Goal: Task Accomplishment & Management: Manage account settings

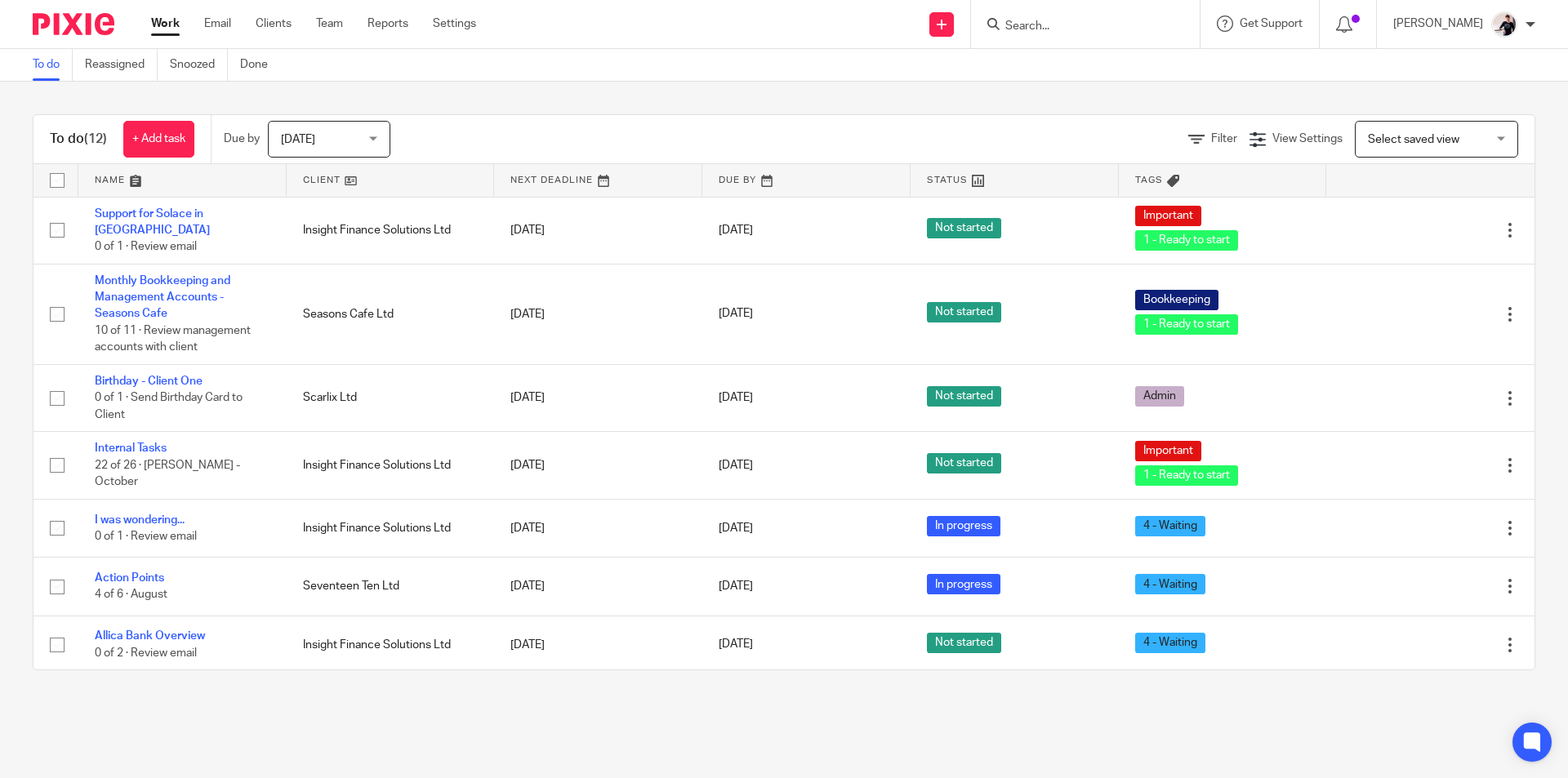
click at [318, 176] on link at bounding box center [390, 181] width 209 height 33
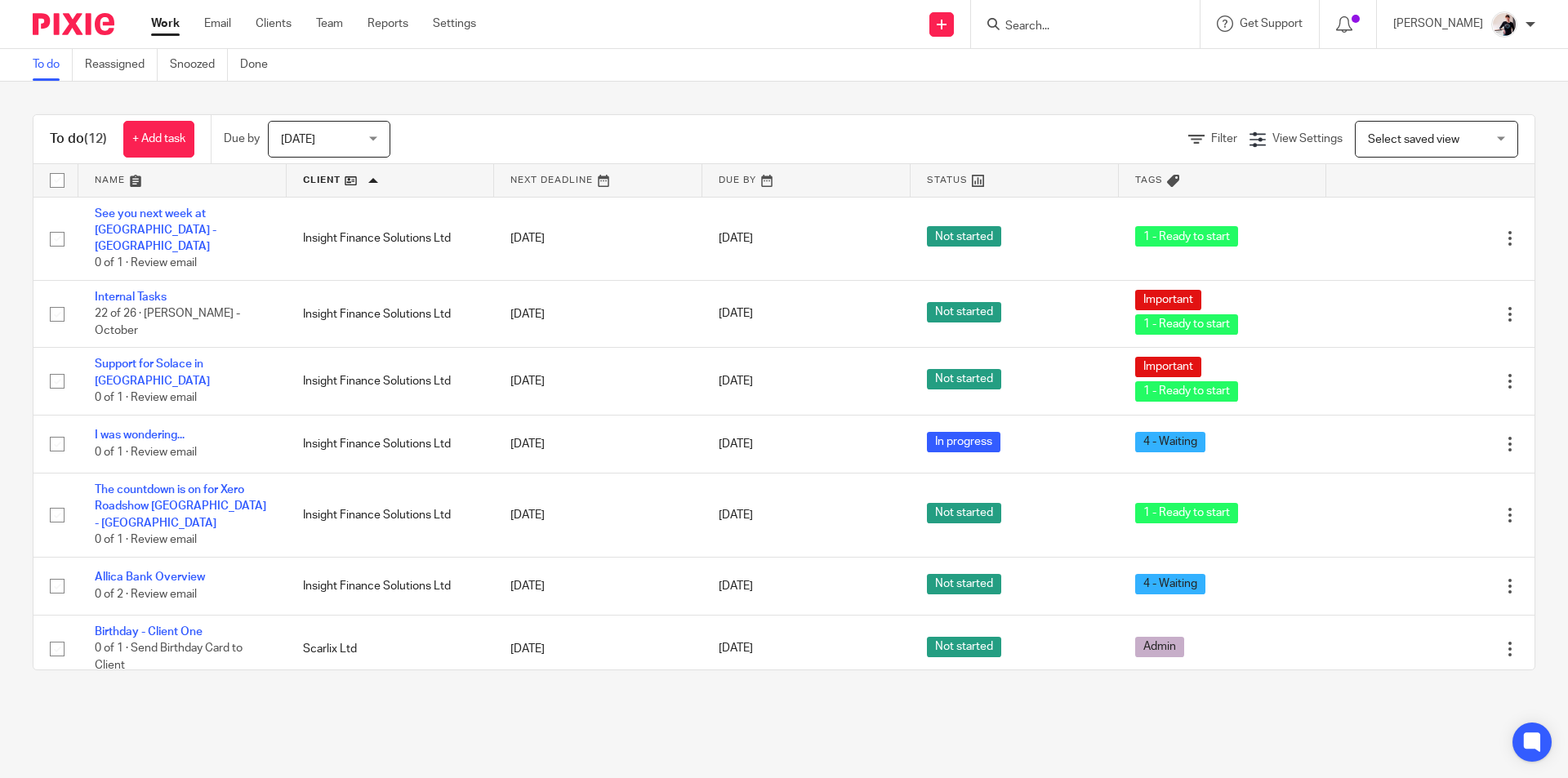
scroll to position [371, 0]
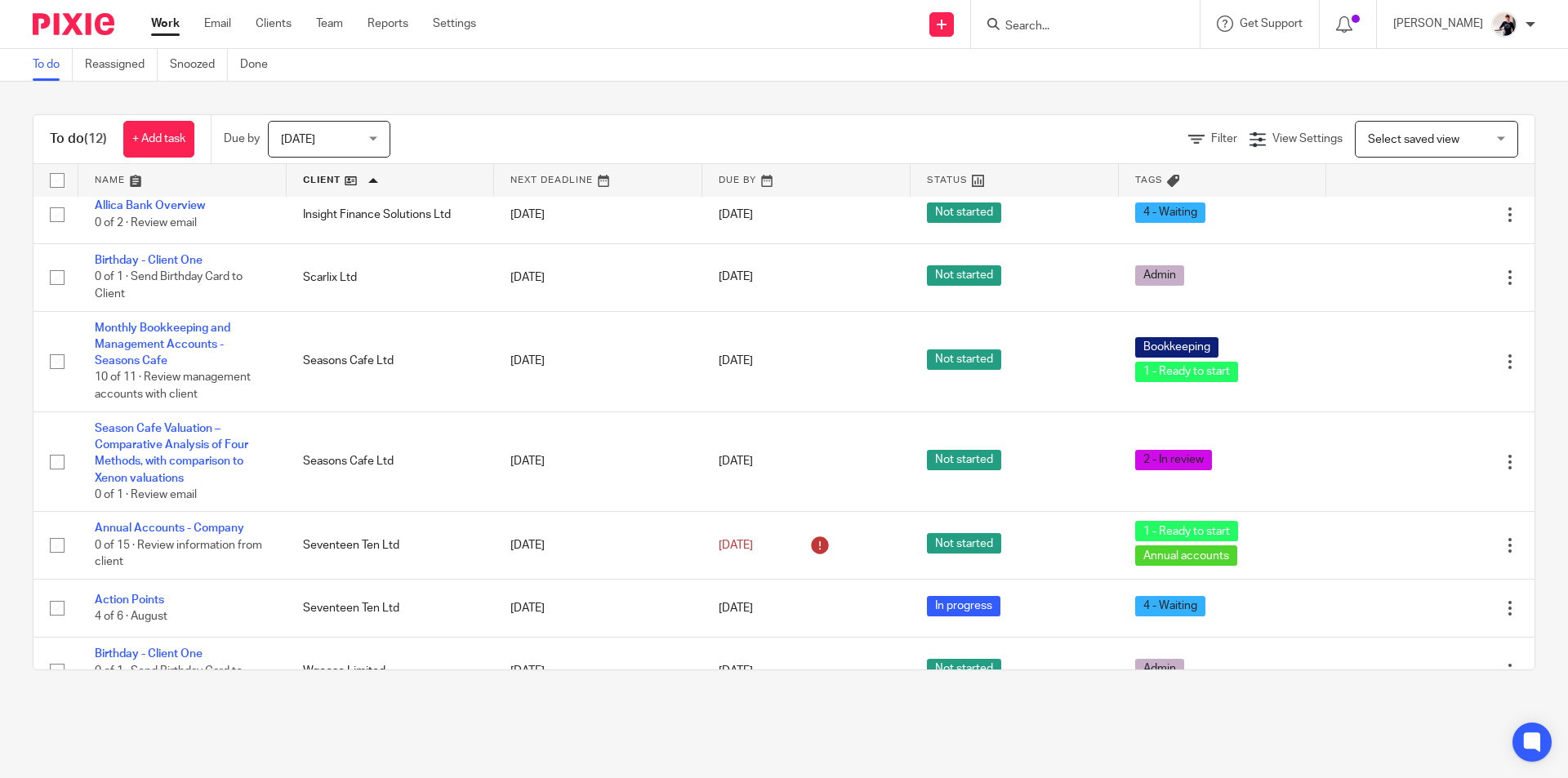
click at [1071, 27] on input "Search" at bounding box center [1077, 27] width 147 height 15
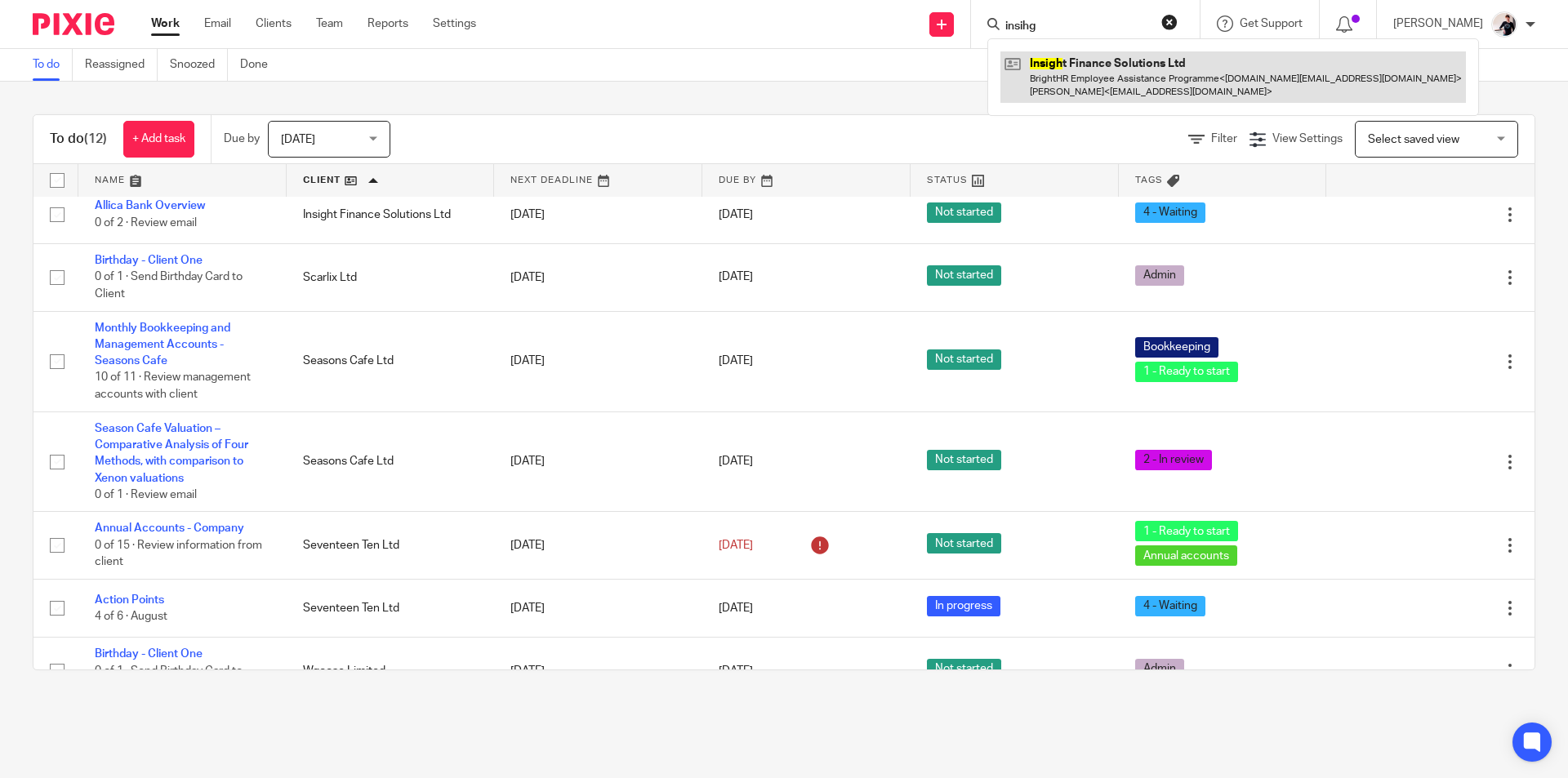
type input "insihg"
click at [1070, 71] on link at bounding box center [1233, 76] width 466 height 51
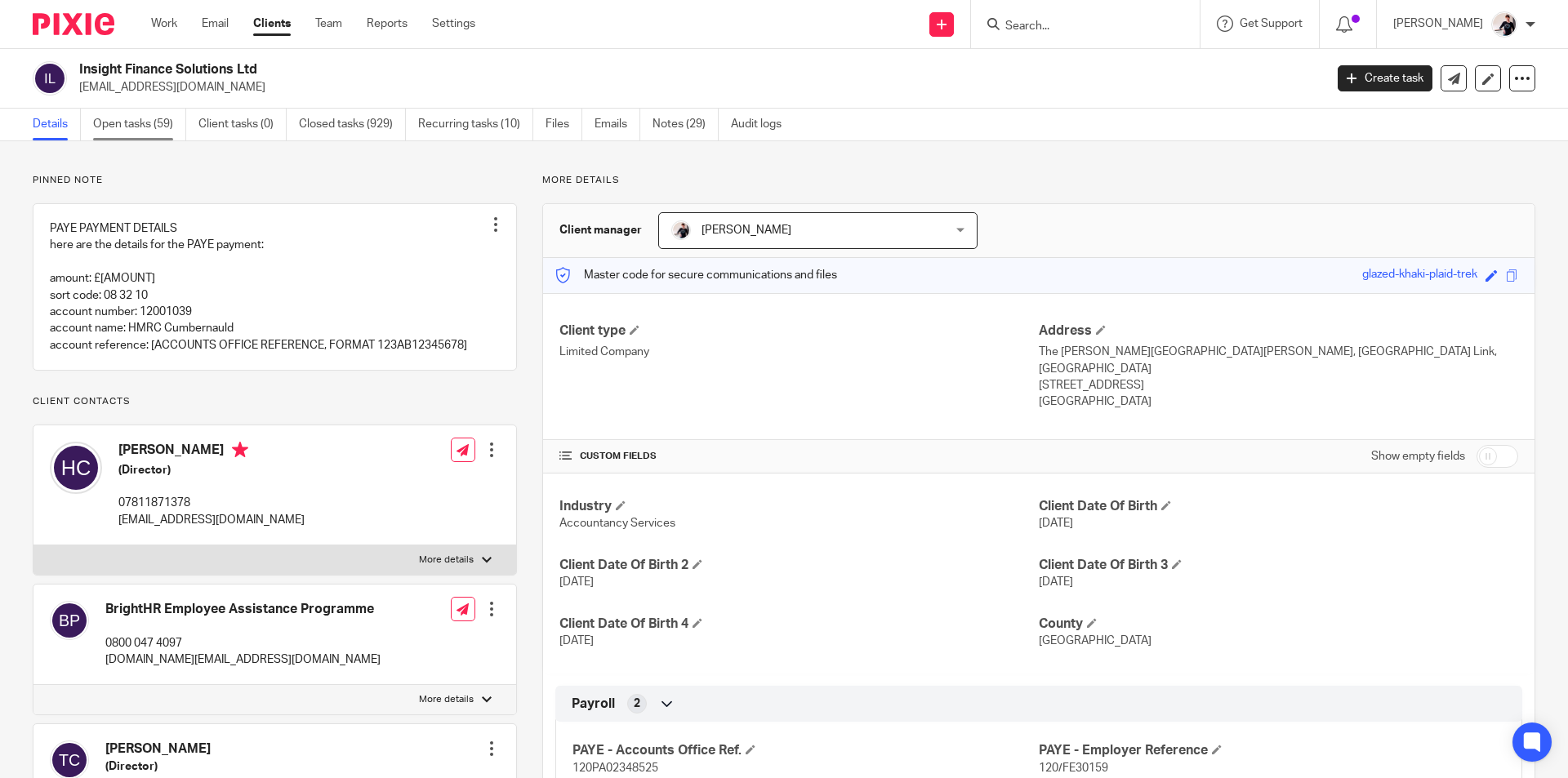
click at [170, 120] on link "Open tasks (59)" at bounding box center [140, 125] width 93 height 32
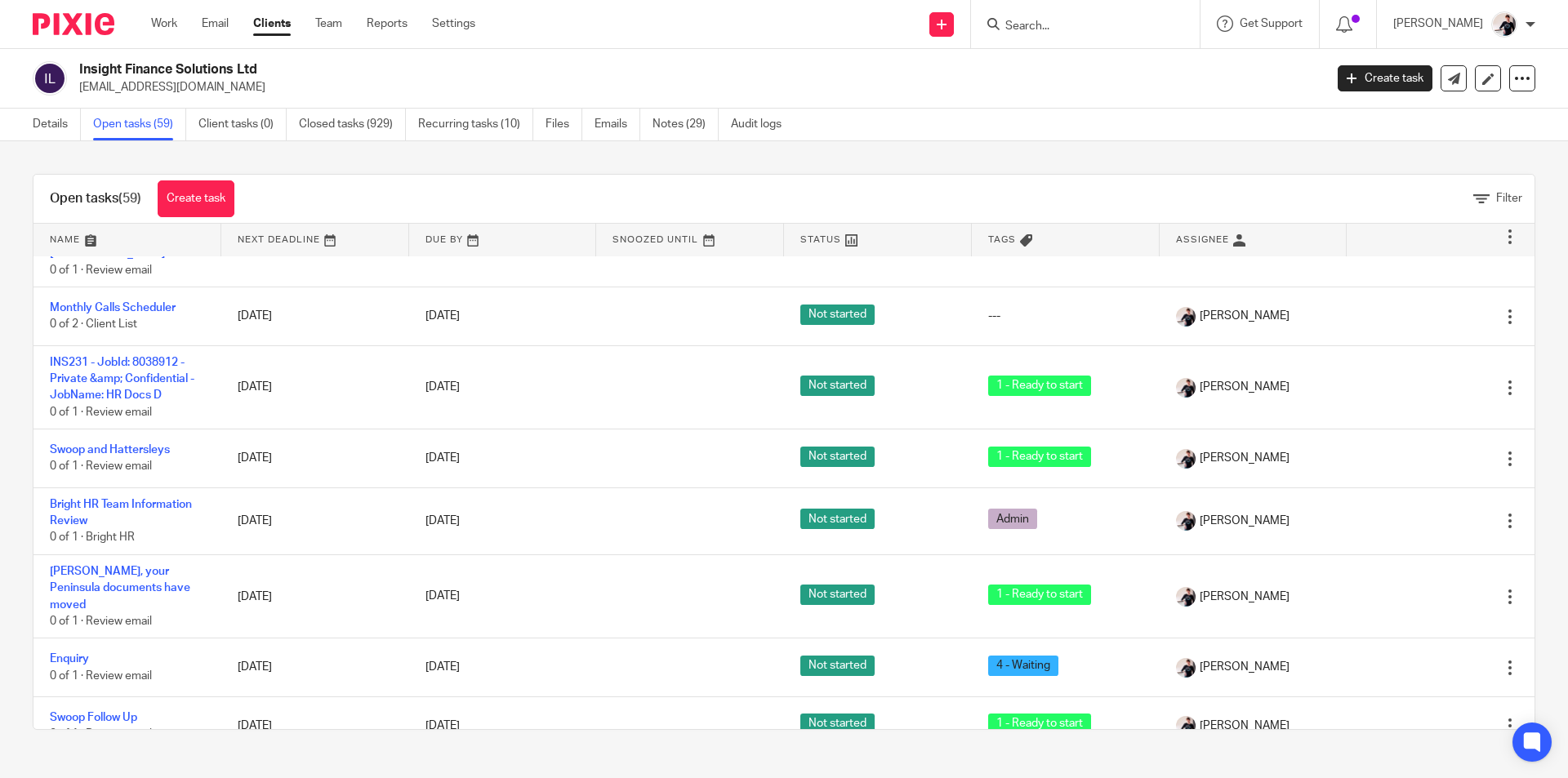
scroll to position [572, 0]
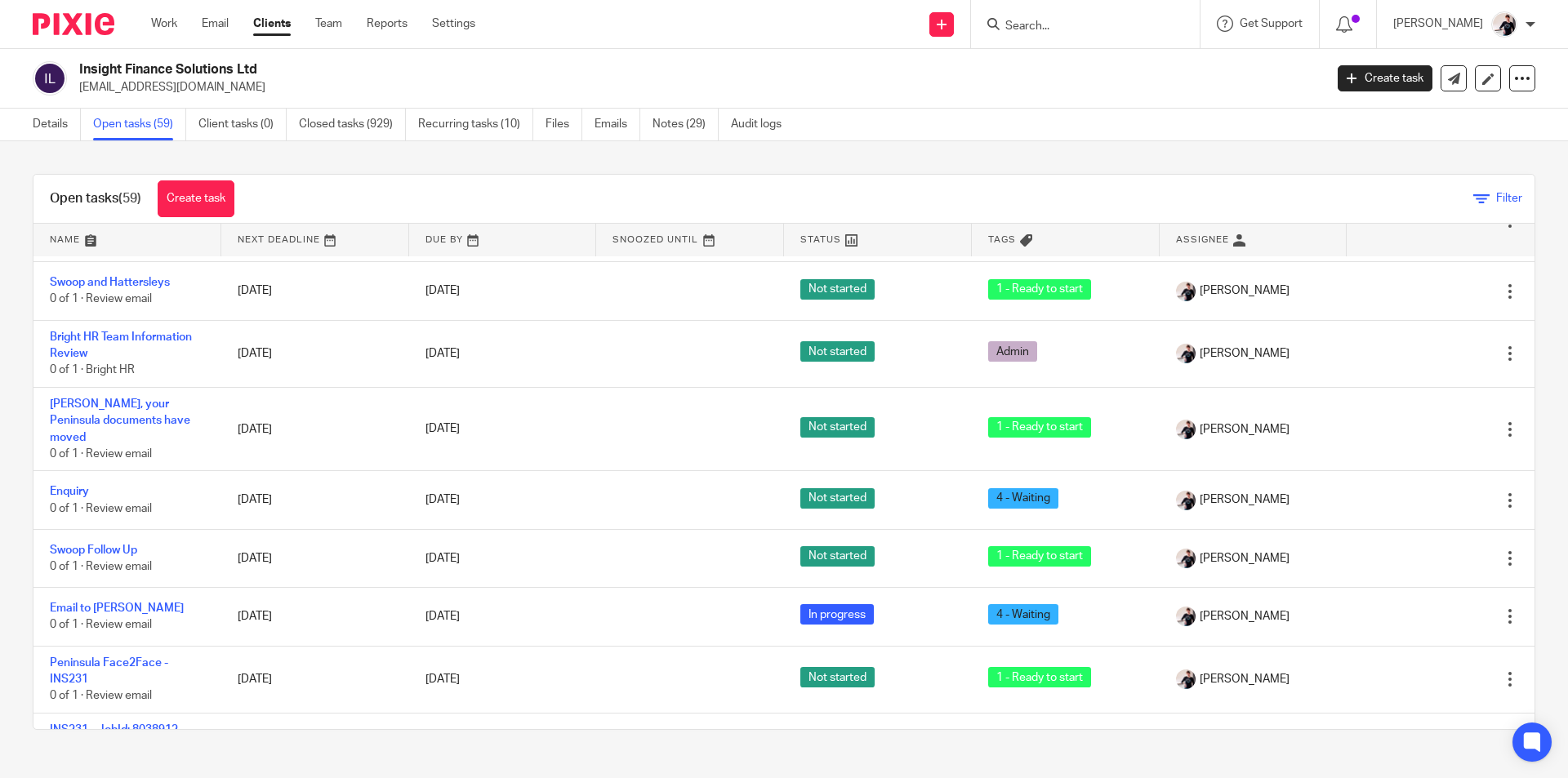
click at [1496, 196] on span "Filter" at bounding box center [1509, 198] width 26 height 11
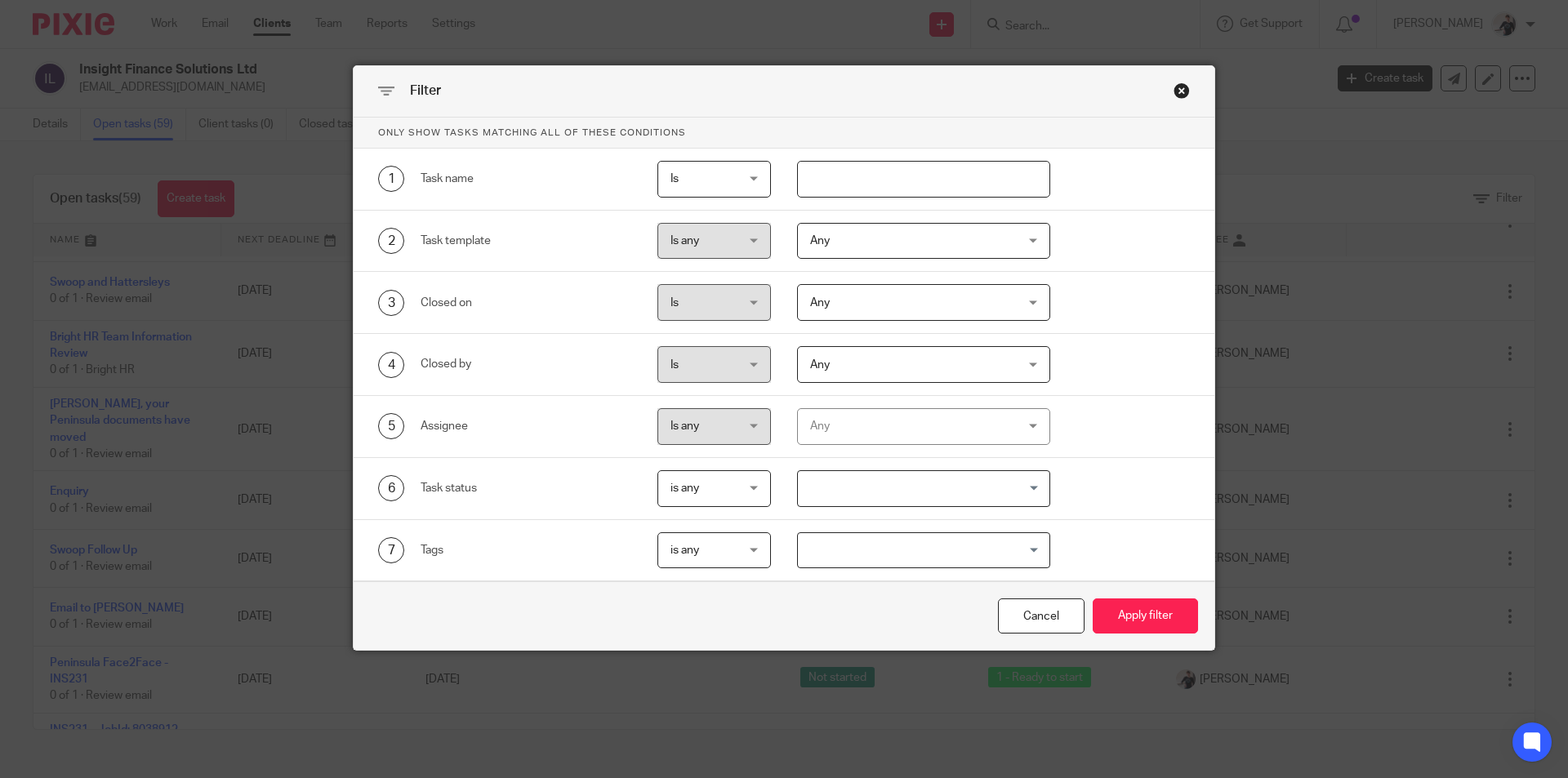
click at [797, 172] on input "text" at bounding box center [923, 179] width 254 height 36
type input "out"
click at [1093, 599] on button "Apply filter" at bounding box center [1146, 616] width 106 height 35
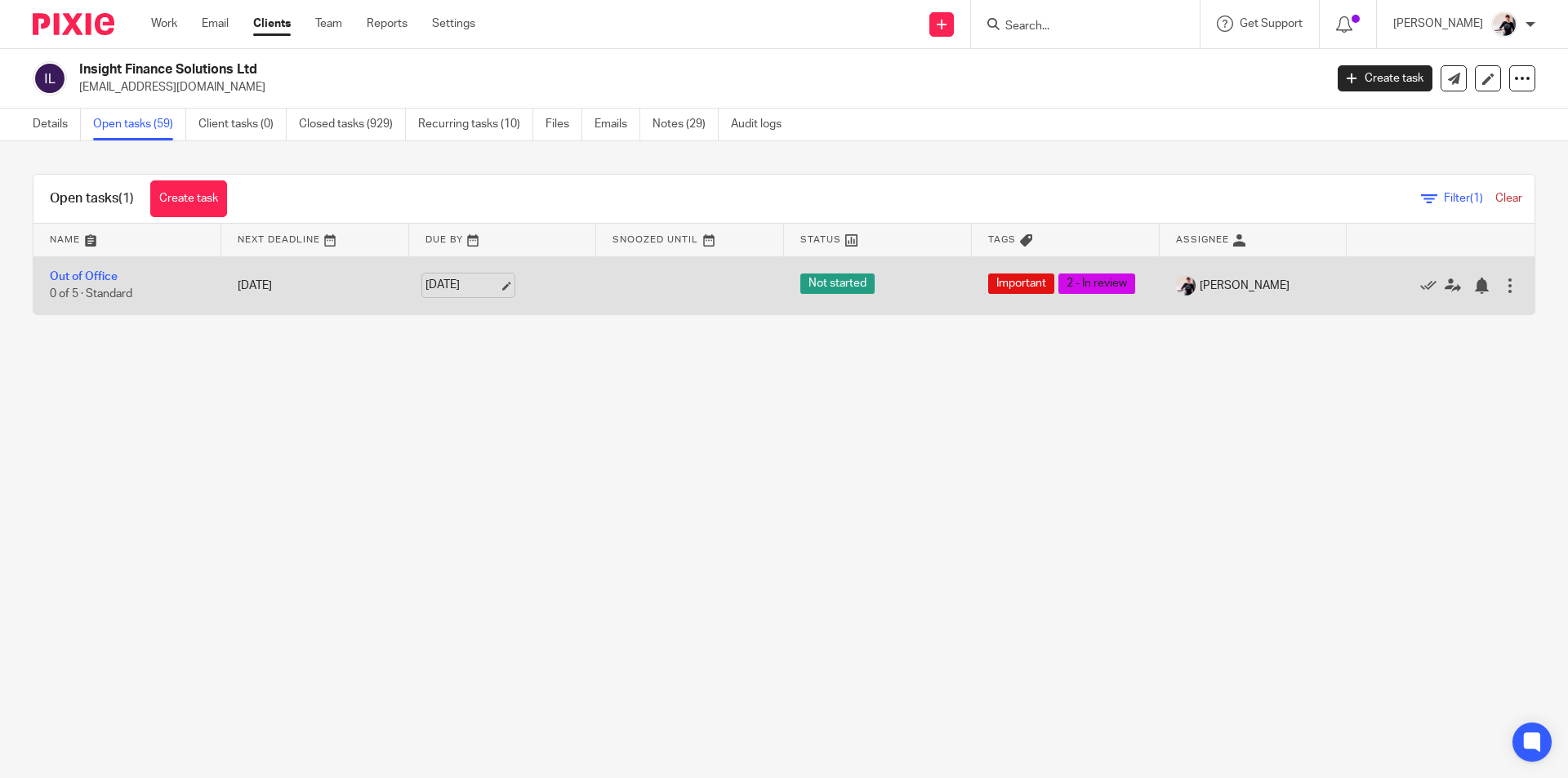
click at [474, 292] on link "[DATE]" at bounding box center [462, 286] width 74 height 17
